Goal: Task Accomplishment & Management: Use online tool/utility

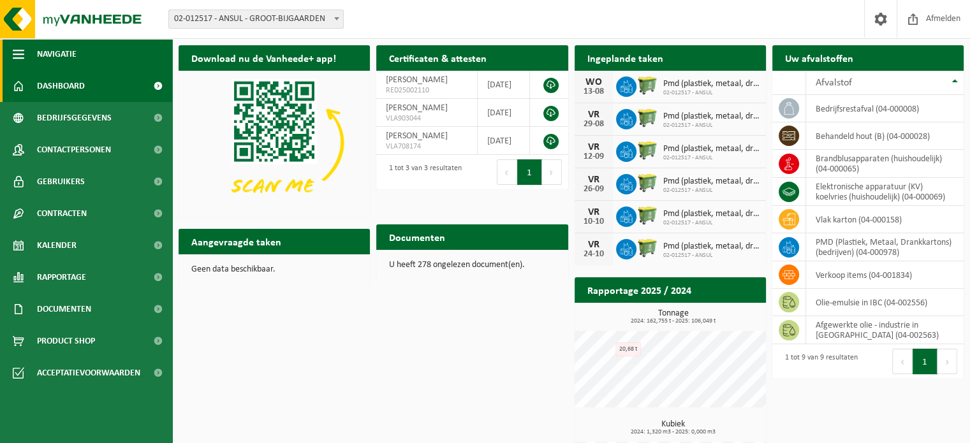
click at [52, 48] on span "Navigatie" at bounding box center [57, 54] width 40 height 32
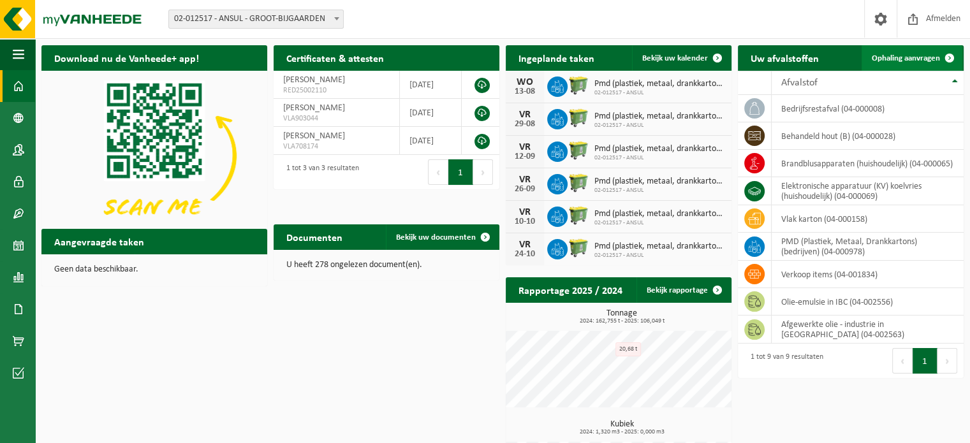
click at [952, 54] on span at bounding box center [950, 58] width 26 height 26
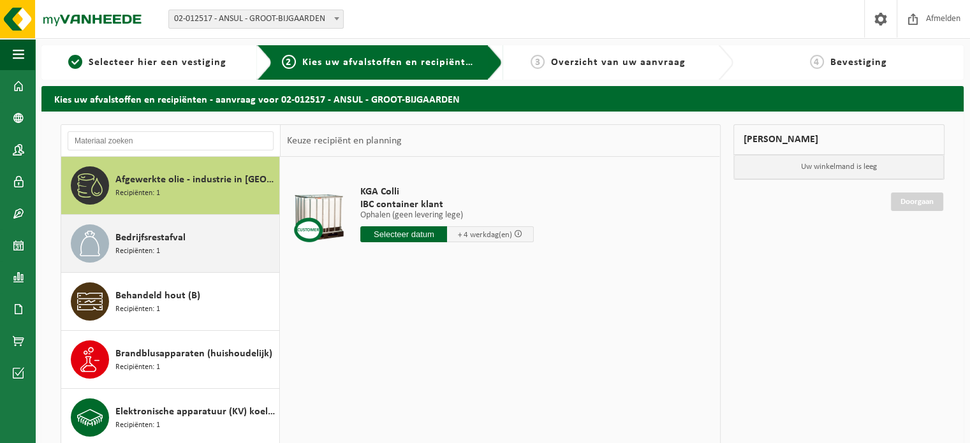
click at [128, 239] on span "Bedrijfsrestafval" at bounding box center [150, 237] width 70 height 15
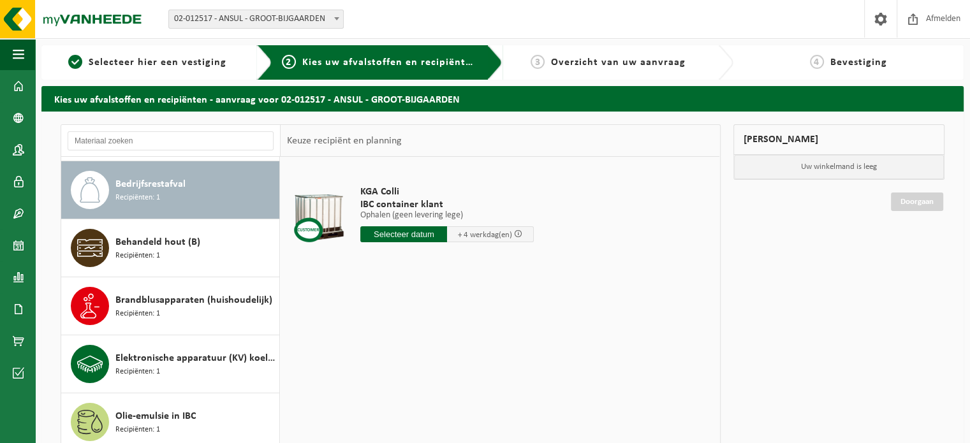
scroll to position [57, 0]
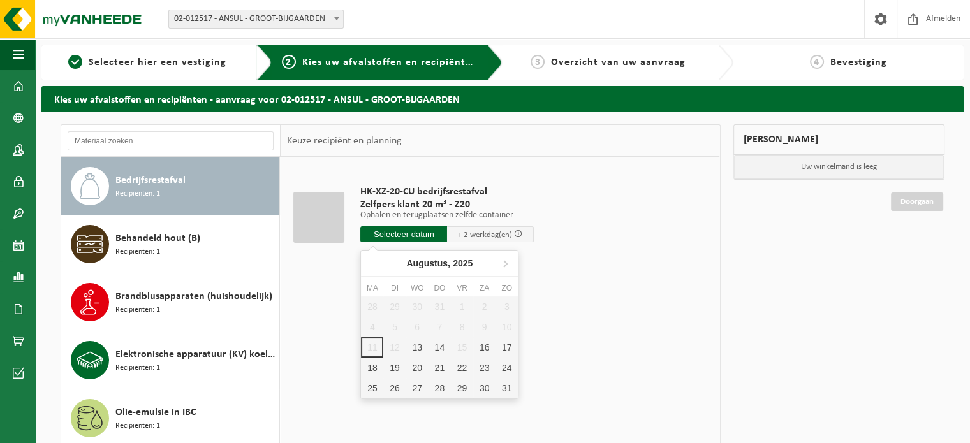
click at [411, 233] on input "text" at bounding box center [403, 234] width 87 height 16
click at [418, 349] on div "13" at bounding box center [417, 347] width 22 height 20
type input "Van 2025-08-13"
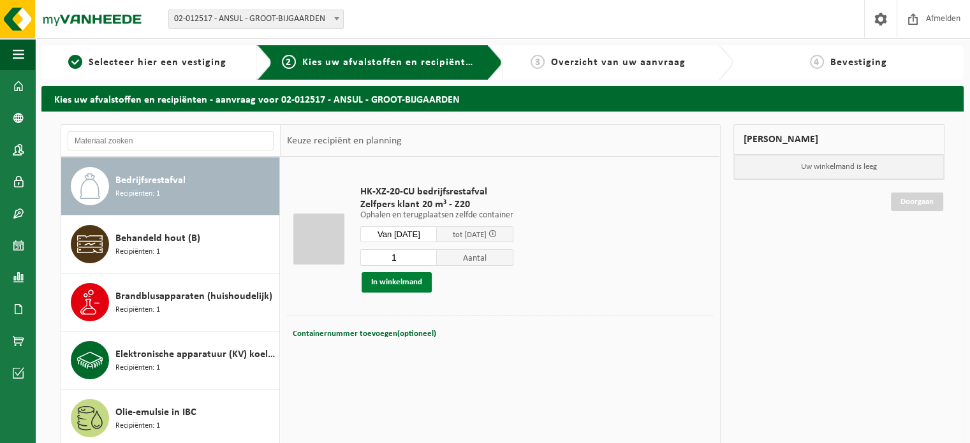
click at [397, 285] on button "In winkelmand" at bounding box center [397, 282] width 70 height 20
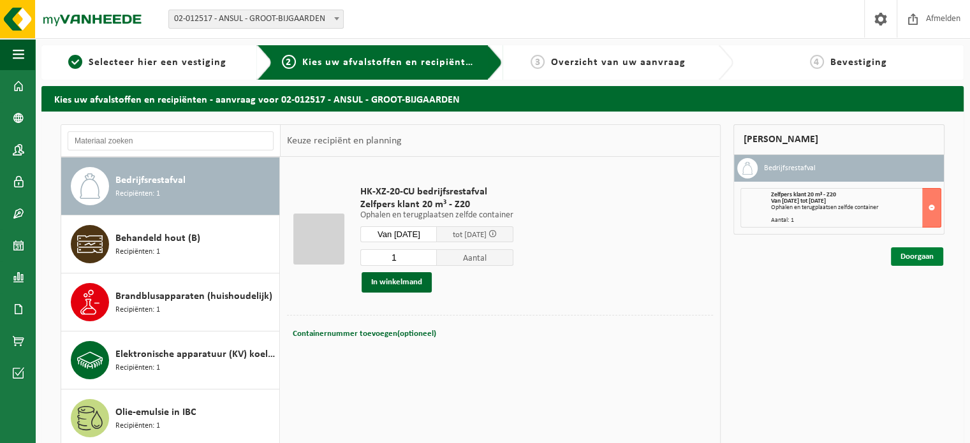
click at [921, 255] on link "Doorgaan" at bounding box center [917, 257] width 52 height 19
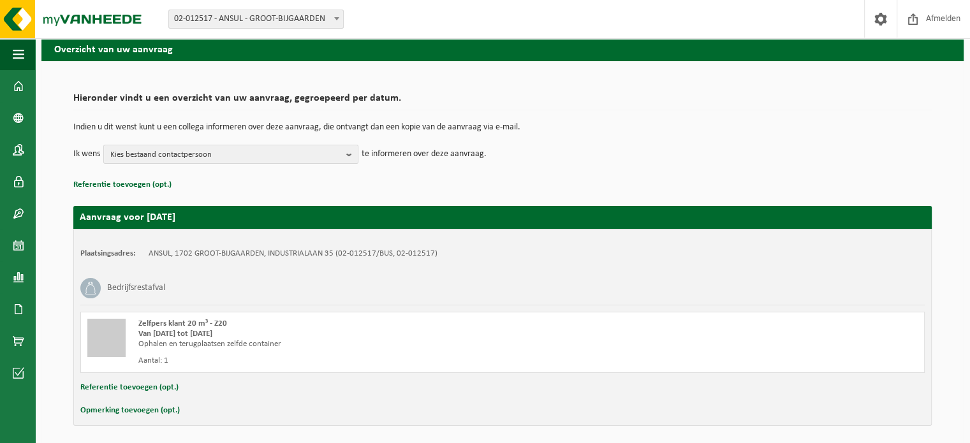
scroll to position [96, 0]
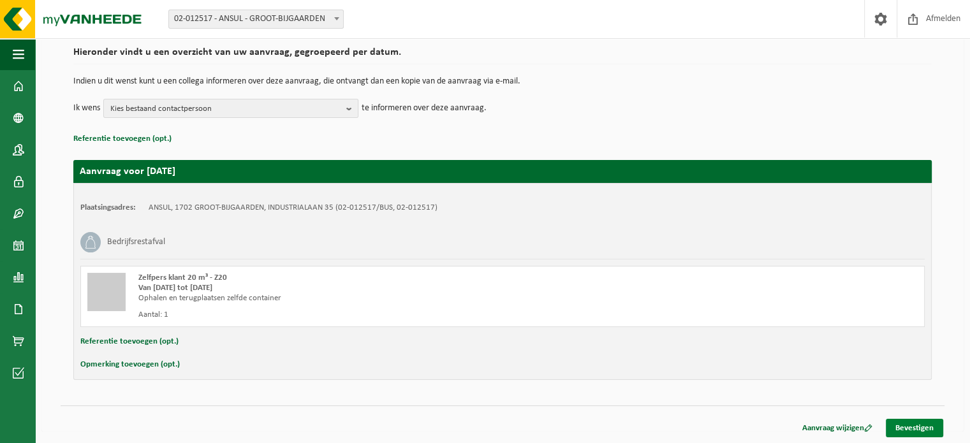
click at [907, 428] on link "Bevestigen" at bounding box center [914, 428] width 57 height 19
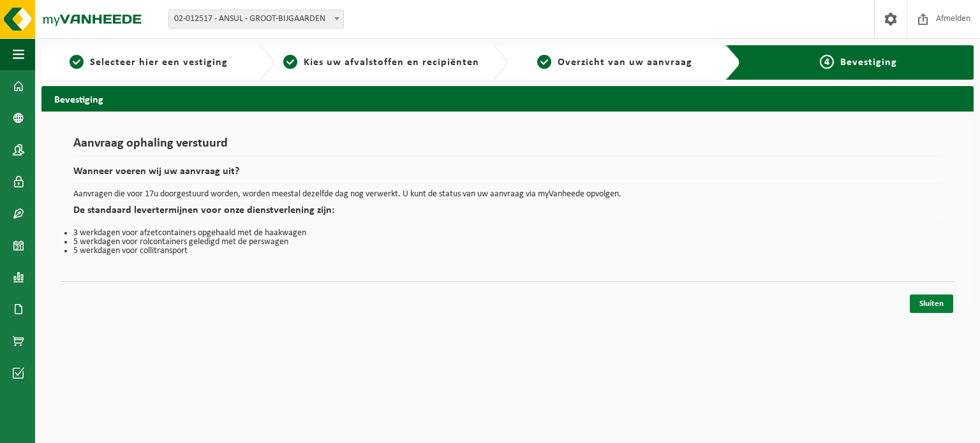
click at [933, 306] on link "Sluiten" at bounding box center [931, 304] width 43 height 19
